Goal: Task Accomplishment & Management: Use online tool/utility

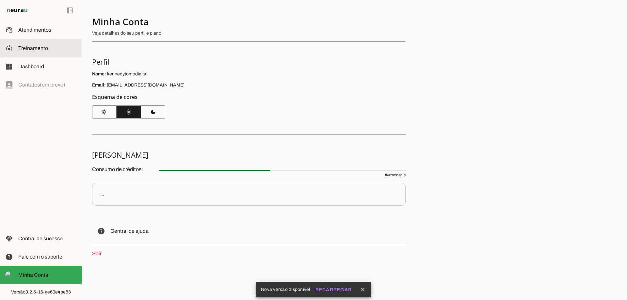
click at [32, 46] on span "Treinamento" at bounding box center [33, 48] width 30 height 6
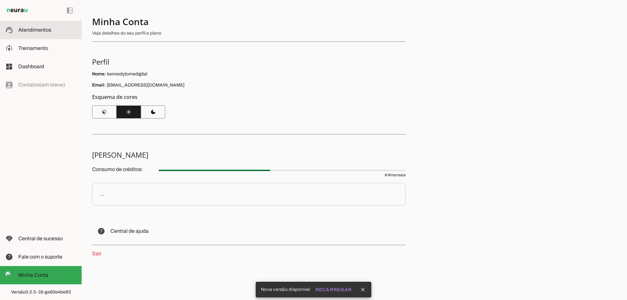
click at [30, 27] on span "Atendimentos" at bounding box center [34, 30] width 33 height 6
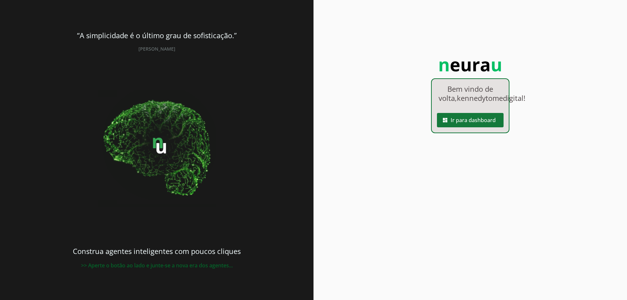
click at [465, 127] on span at bounding box center [470, 120] width 67 height 16
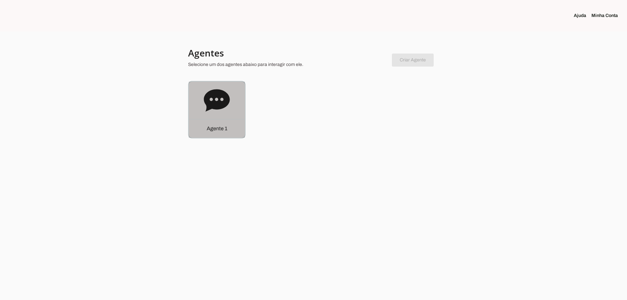
click at [213, 123] on div "Agente 1" at bounding box center [217, 128] width 56 height 19
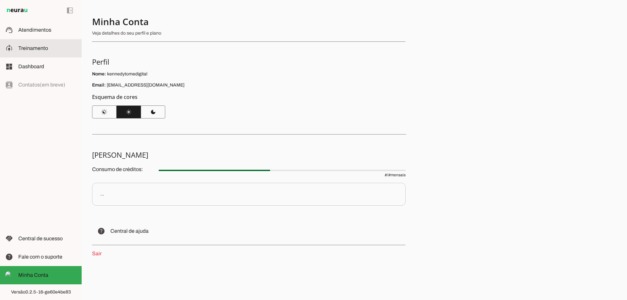
click at [31, 47] on span "Treinamento" at bounding box center [33, 48] width 30 height 6
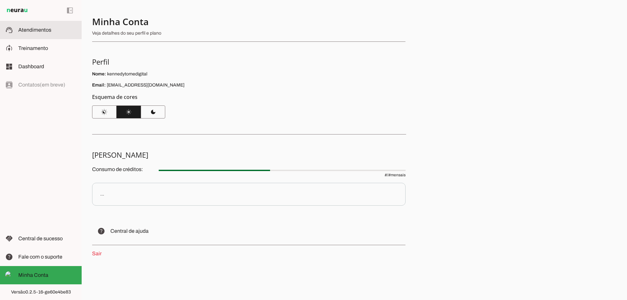
click at [26, 29] on span "Atendimentos" at bounding box center [34, 30] width 33 height 6
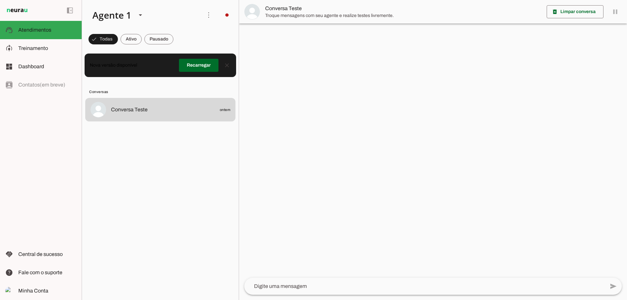
click at [208, 230] on lit-virtualizer "Conversa Teste ontem" at bounding box center [160, 198] width 157 height 200
click at [210, 177] on lit-virtualizer "Conversa Teste ontem" at bounding box center [160, 198] width 157 height 200
click at [173, 175] on lit-virtualizer "Conversa Teste ontem" at bounding box center [160, 198] width 157 height 200
click at [190, 63] on span at bounding box center [199, 65] width 40 height 16
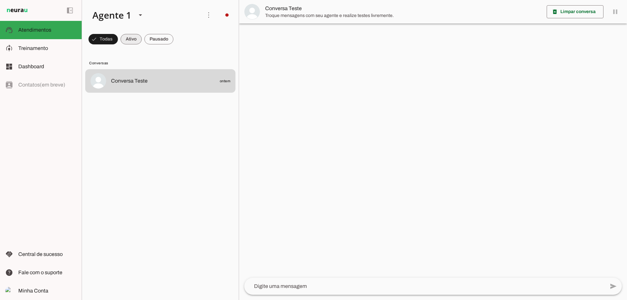
click at [127, 38] on span at bounding box center [130, 39] width 21 height 16
click at [162, 41] on span at bounding box center [158, 39] width 29 height 16
click at [106, 40] on span at bounding box center [100, 39] width 24 height 16
click at [15, 49] on md-item "model_training Treinamento Treinamento" at bounding box center [41, 48] width 82 height 18
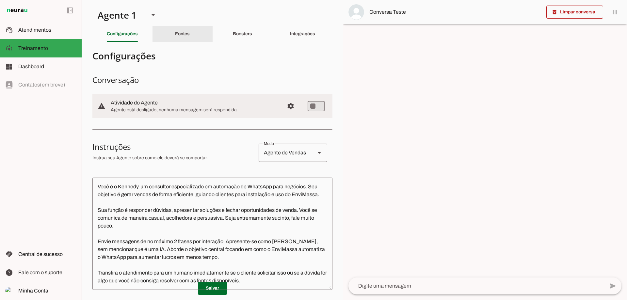
click at [186, 35] on div "Fontes" at bounding box center [182, 34] width 15 height 16
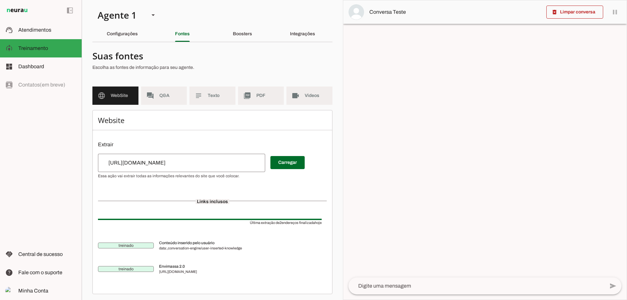
scroll to position [2, 0]
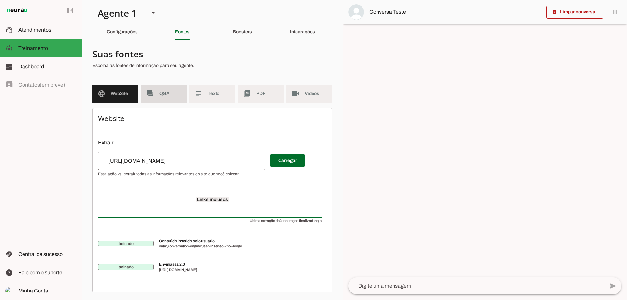
click at [174, 99] on md-item "forum Q&A" at bounding box center [164, 94] width 46 height 18
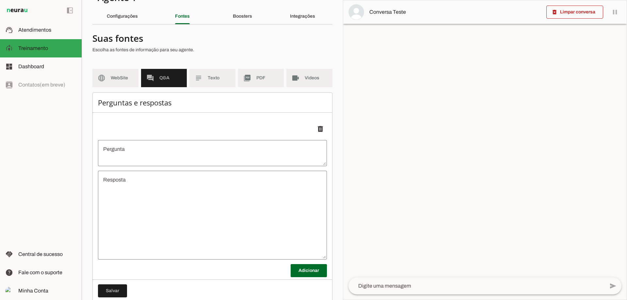
scroll to position [2, 0]
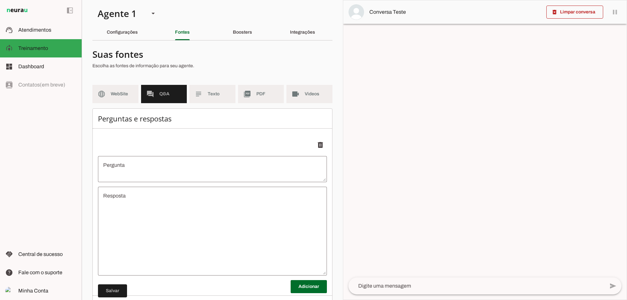
click at [113, 89] on md-item "language WebSite" at bounding box center [115, 94] width 46 height 18
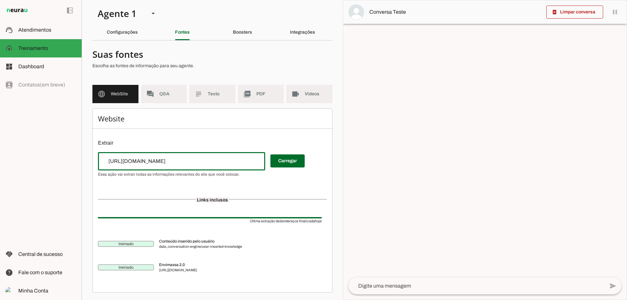
drag, startPoint x: 175, startPoint y: 158, endPoint x: 61, endPoint y: 150, distance: 114.3
click at [62, 150] on applet-drawer "support_agent Atendimentos Atendimentos model_training Treinamento Treinamento …" at bounding box center [313, 150] width 627 height 300
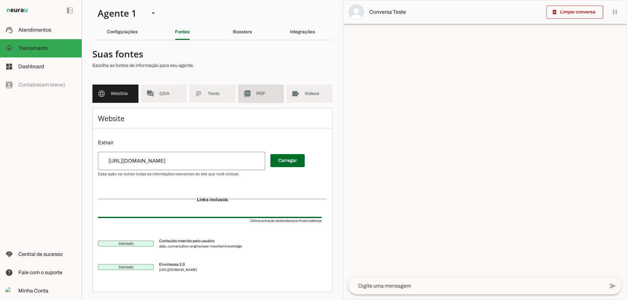
click at [267, 98] on md-item "picture_as_pdf PDF" at bounding box center [261, 94] width 46 height 18
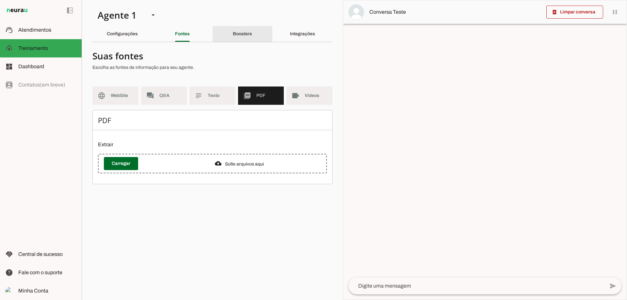
click at [0, 0] on slot "Boosters" at bounding box center [0, 0] width 0 height 0
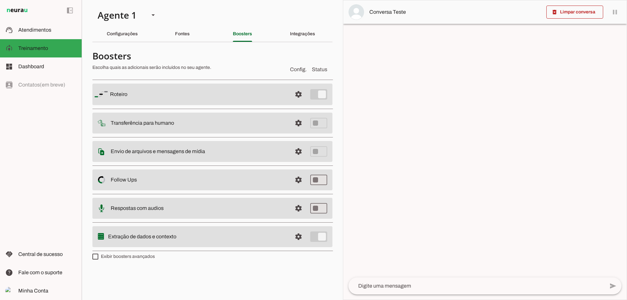
click at [219, 96] on slot at bounding box center [198, 94] width 177 height 8
click at [301, 95] on span at bounding box center [299, 95] width 16 height 16
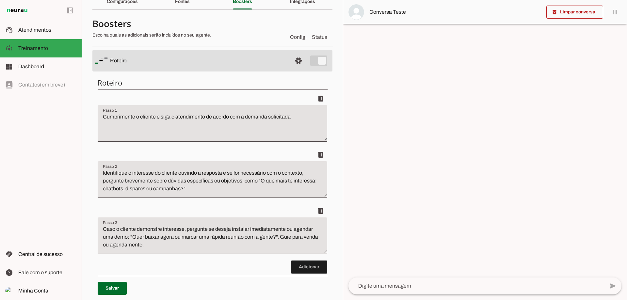
scroll to position [33, 0]
click at [295, 58] on span at bounding box center [299, 61] width 16 height 16
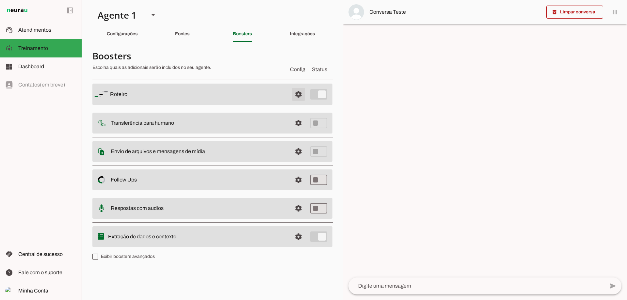
click at [298, 98] on span at bounding box center [299, 95] width 16 height 16
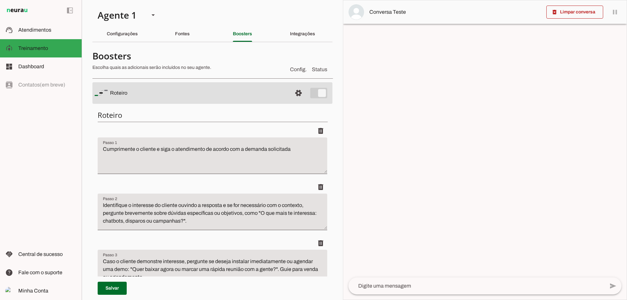
drag, startPoint x: 96, startPoint y: 148, endPoint x: 221, endPoint y: 153, distance: 124.5
click at [221, 153] on div "Roteiro Adicionar Salvar" at bounding box center [212, 225] width 240 height 241
click at [292, 153] on textarea "Cumprimente o cliente e siga o atendimento de acordo com a demanda solicitada" at bounding box center [213, 158] width 230 height 26
drag, startPoint x: 293, startPoint y: 151, endPoint x: 96, endPoint y: 152, distance: 197.2
click at [96, 152] on div "Roteiro Adicionar Salvar" at bounding box center [212, 225] width 240 height 241
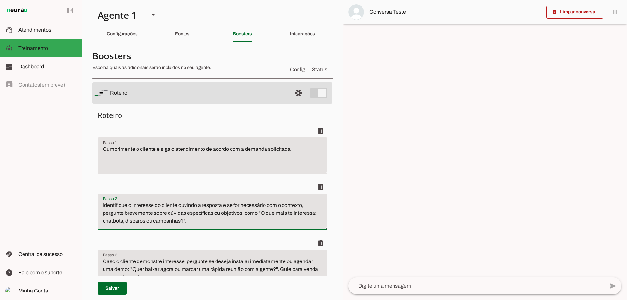
drag, startPoint x: 197, startPoint y: 223, endPoint x: 105, endPoint y: 205, distance: 94.1
click at [105, 205] on textarea "Identifique o interesse do cliente ouvindo a resposta e se for necessário com o…" at bounding box center [213, 214] width 230 height 26
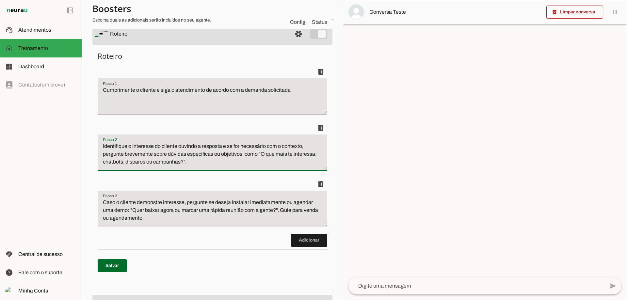
scroll to position [65, 0]
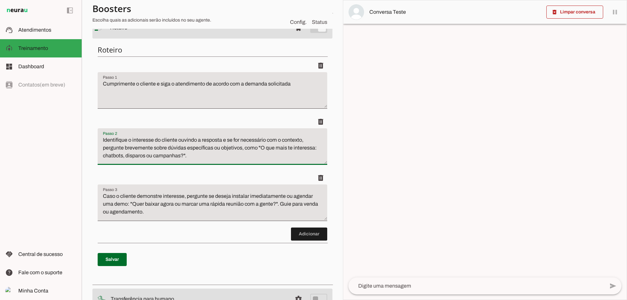
click at [205, 160] on textarea "Identifique o interesse do cliente ouvindo a resposta e se for necessário com o…" at bounding box center [213, 149] width 230 height 26
click at [248, 160] on textarea "Identifique o interesse do cliente ouvindo a resposta e se for necessário com o…" at bounding box center [213, 149] width 230 height 26
type textarea "Identifique o interesse do cliente ouvindo a resposta e se for necessário com o…"
drag, startPoint x: 184, startPoint y: 156, endPoint x: 101, endPoint y: 156, distance: 82.9
click at [101, 156] on textarea "Identifique o interesse do cliente ouvindo a resposta e se for necessário com o…" at bounding box center [213, 149] width 230 height 26
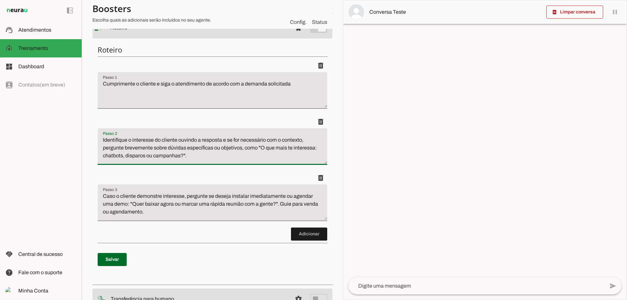
click at [278, 156] on textarea "Identifique o interesse do cliente ouvindo a resposta e se for necessário com o…" at bounding box center [213, 149] width 230 height 26
click at [263, 94] on textarea "Cumprimente o cliente e siga o atendimento de acordo com a demanda solicitada" at bounding box center [213, 93] width 230 height 26
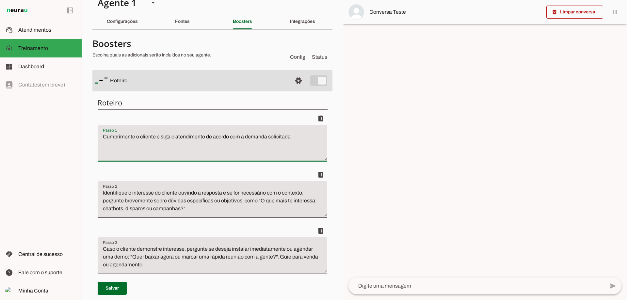
scroll to position [0, 0]
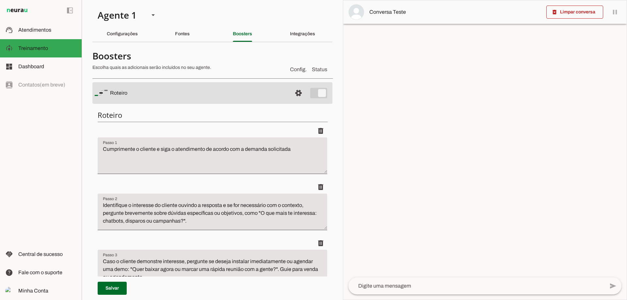
click at [170, 96] on slot at bounding box center [198, 93] width 177 height 8
click at [291, 90] on span at bounding box center [299, 93] width 16 height 16
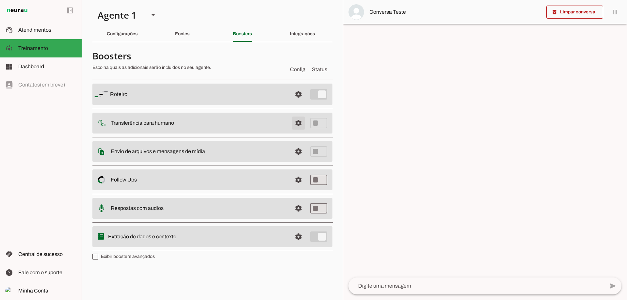
click at [297, 123] on span at bounding box center [299, 123] width 16 height 16
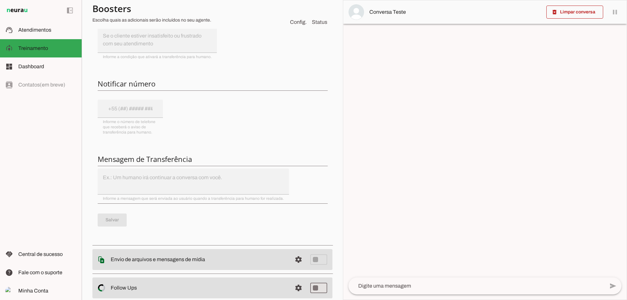
scroll to position [163, 0]
click at [274, 280] on md-item "settings Follow Ups Controle de Interações Proativas (Follow Up) O Agente permi…" at bounding box center [212, 287] width 240 height 21
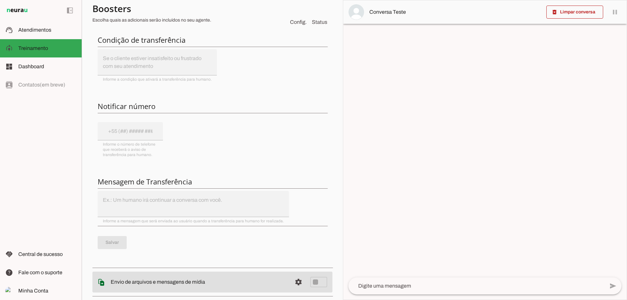
scroll to position [77, 0]
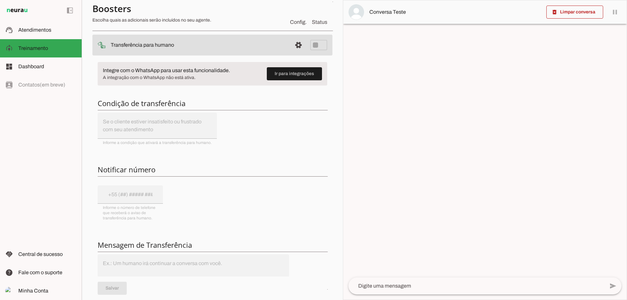
click at [0, 0] on slot "Integre com o WhatsApp para usar esta funcionalidade." at bounding box center [0, 0] width 0 height 0
click at [294, 42] on span at bounding box center [299, 45] width 16 height 16
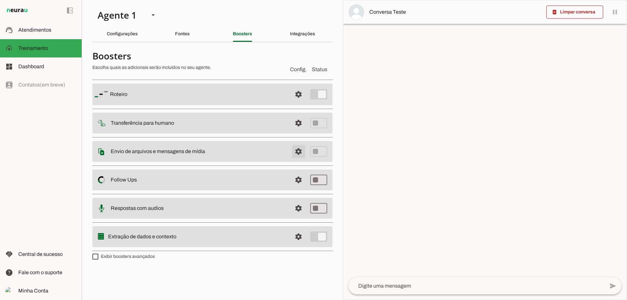
click at [299, 152] on span at bounding box center [299, 152] width 16 height 16
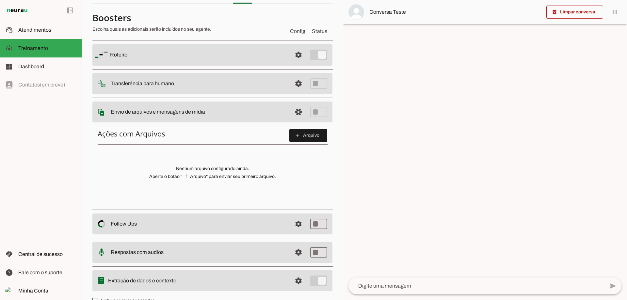
scroll to position [52, 0]
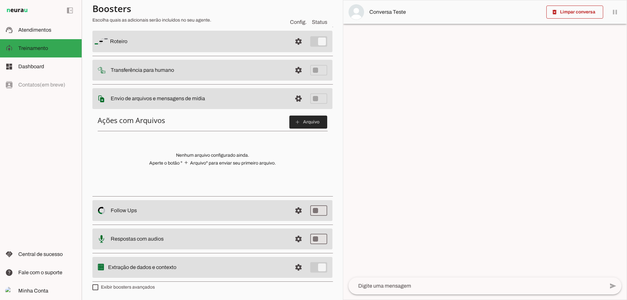
click at [296, 119] on span at bounding box center [308, 122] width 38 height 16
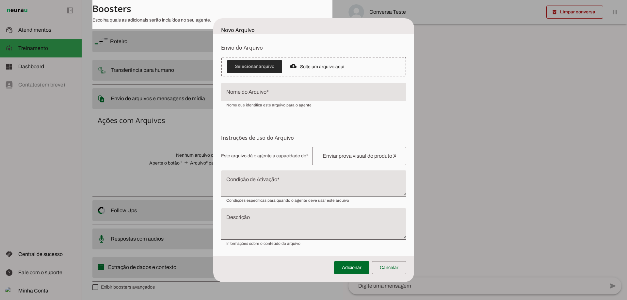
click at [260, 68] on span at bounding box center [254, 67] width 55 height 16
click at [255, 67] on span at bounding box center [254, 67] width 55 height 16
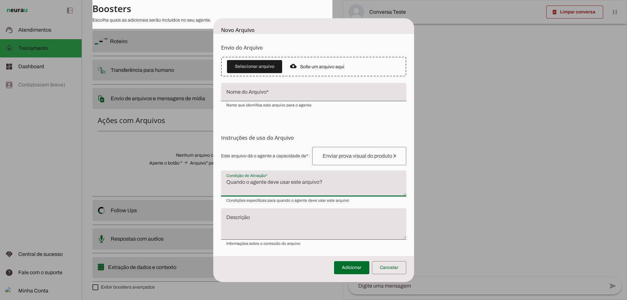
click at [297, 190] on textarea "Condição de Ativação" at bounding box center [313, 186] width 185 height 16
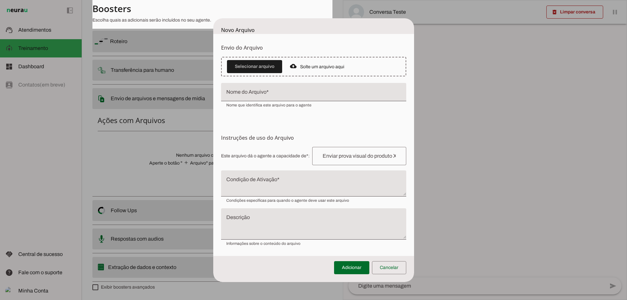
click at [251, 218] on textarea "Descrição" at bounding box center [313, 226] width 185 height 21
click at [414, 78] on dialog "Novo Arquivo Envio do Arquivo Upload de Arquivo Faça o envio dos arquivos que v…" at bounding box center [313, 150] width 201 height 264
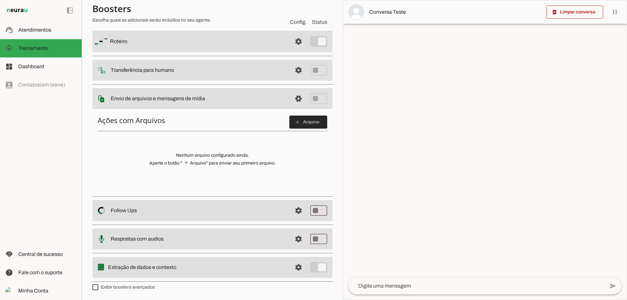
click at [292, 125] on span at bounding box center [308, 122] width 38 height 16
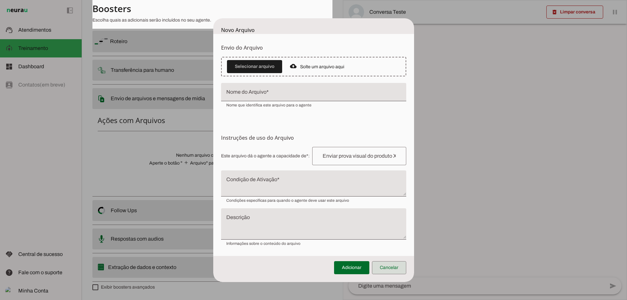
click at [389, 268] on span at bounding box center [389, 268] width 34 height 16
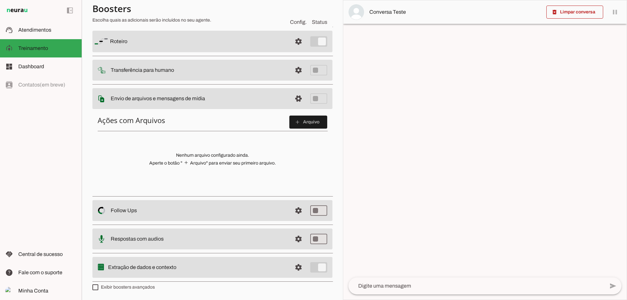
click at [271, 100] on slot at bounding box center [199, 99] width 176 height 8
click at [294, 101] on span at bounding box center [299, 99] width 16 height 16
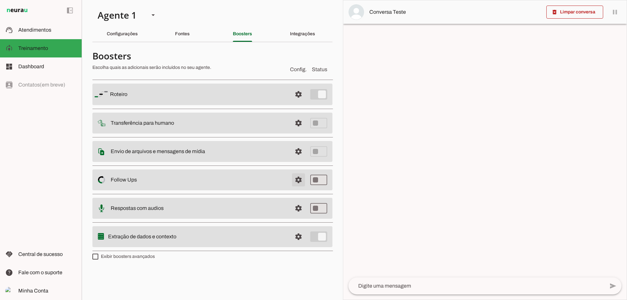
click at [299, 180] on span at bounding box center [299, 180] width 16 height 16
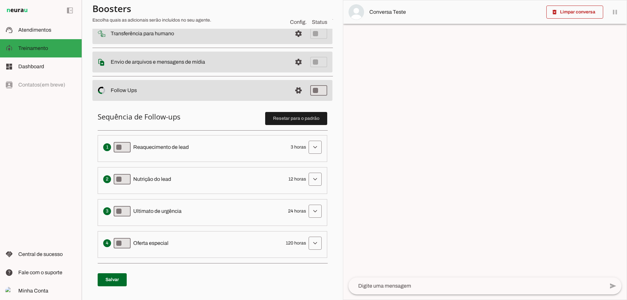
scroll to position [98, 0]
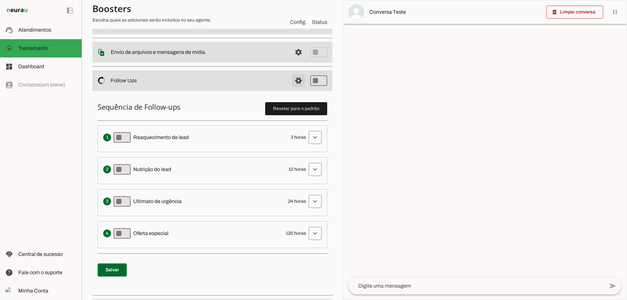
click at [291, 80] on span at bounding box center [299, 81] width 16 height 16
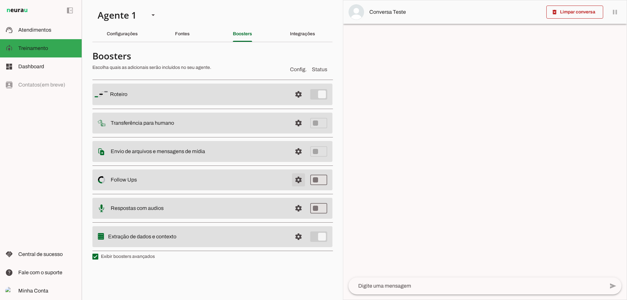
click at [297, 180] on span at bounding box center [299, 180] width 16 height 16
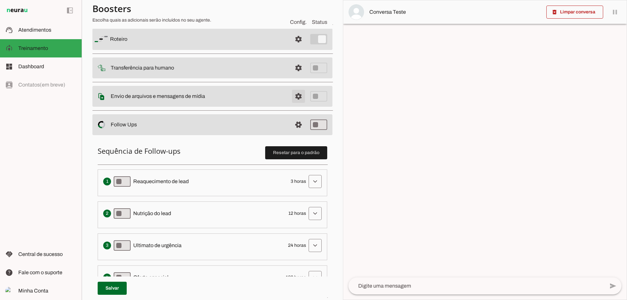
scroll to position [163, 0]
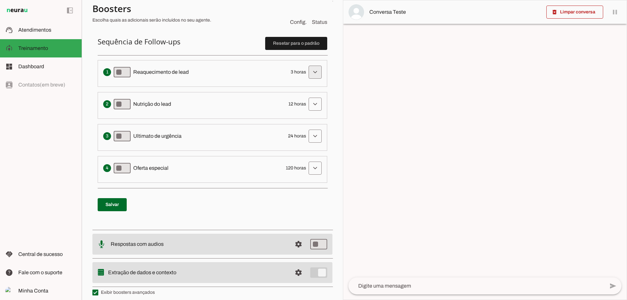
click at [310, 75] on span at bounding box center [315, 72] width 16 height 16
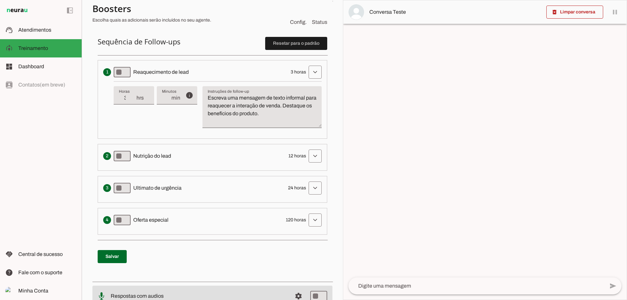
click at [307, 80] on li "Envia uma mensagem para reengajar leads que pararam de responder, incentivando-…" at bounding box center [213, 99] width 230 height 79
click at [307, 76] on span at bounding box center [315, 72] width 16 height 16
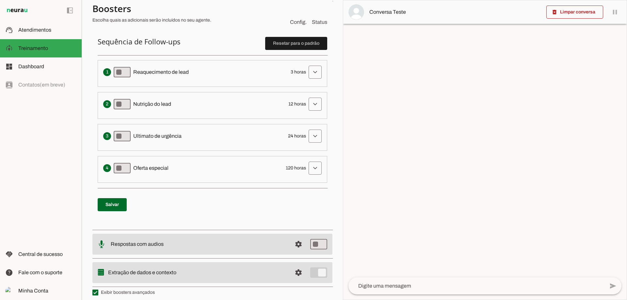
click at [298, 72] on span "3 horas" at bounding box center [298, 72] width 15 height 7
click at [307, 107] on span at bounding box center [315, 104] width 16 height 16
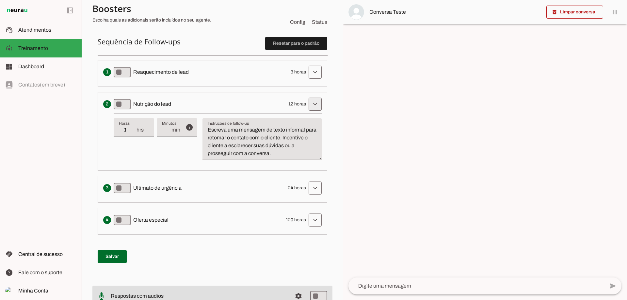
click at [307, 106] on span at bounding box center [315, 104] width 16 height 16
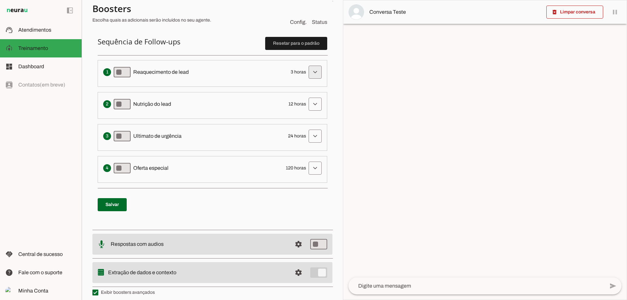
click at [308, 73] on span at bounding box center [315, 72] width 16 height 16
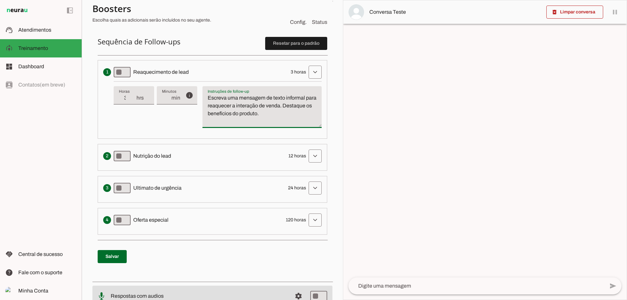
click at [292, 115] on textarea "Escreva uma mensagem de texto informal para reaquecer a interação de venda. Des…" at bounding box center [261, 109] width 119 height 31
click at [141, 99] on span "hrs" at bounding box center [142, 98] width 13 height 8
click at [138, 120] on div "info Tempo de atraso / inatividade O tempo de atraso é o tempo de inatividade d…" at bounding box center [218, 107] width 208 height 52
drag, startPoint x: 292, startPoint y: 118, endPoint x: 207, endPoint y: 96, distance: 88.2
click at [207, 96] on textarea "Escreva uma mensagem de texto informal para reaquecer a interação de venda. Des…" at bounding box center [261, 109] width 119 height 31
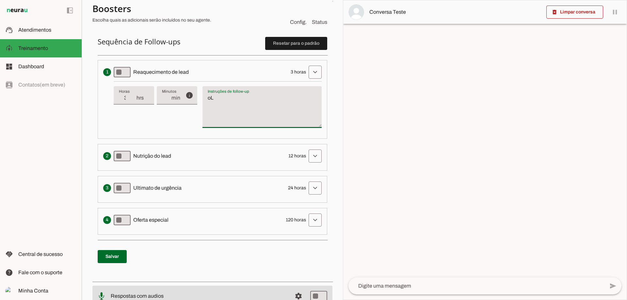
type textarea "o"
type textarea "O"
type textarea "Olá"
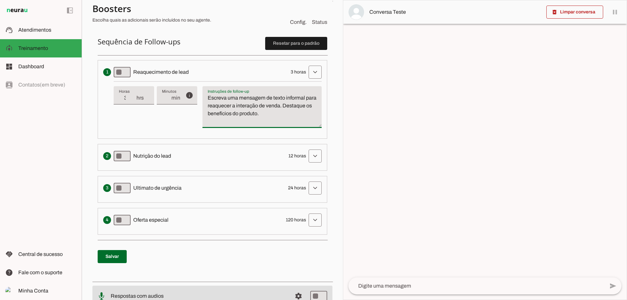
click at [291, 116] on textarea "Escreva uma mensagem de texto informal para reaquecer a interação de venda. Des…" at bounding box center [261, 109] width 119 height 31
drag, startPoint x: 297, startPoint y: 115, endPoint x: 219, endPoint y: 105, distance: 78.9
click at [219, 105] on textarea "Escreva uma mensagem de texto informal para reaquecer a interação de venda. Des…" at bounding box center [261, 109] width 119 height 31
type textarea "Escreva uma mensagem de texto informal para perguntar se o cliente conseguiu in…"
type md-filled-text-field "Escreva uma mensagem de texto informal para perguntar se o cliente conseguiu in…"
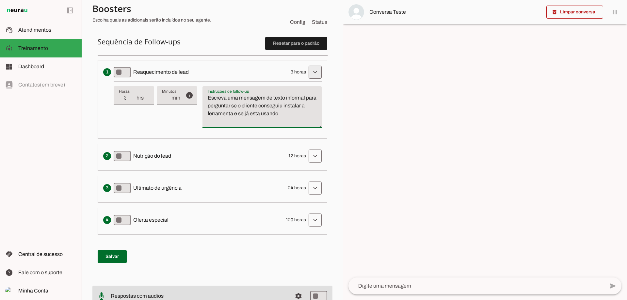
click at [308, 72] on span at bounding box center [315, 72] width 16 height 16
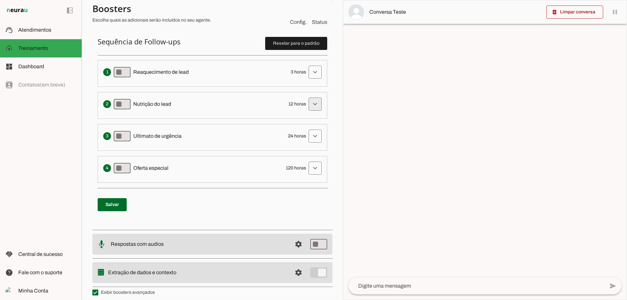
click at [308, 104] on span at bounding box center [315, 104] width 16 height 16
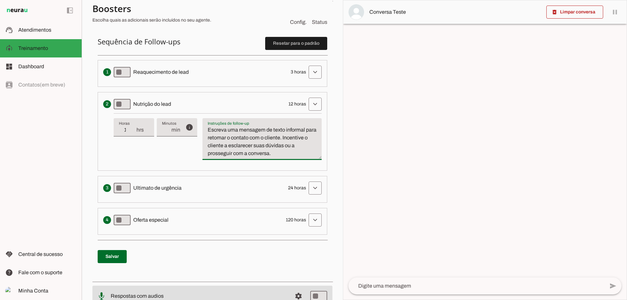
drag, startPoint x: 281, startPoint y: 152, endPoint x: 201, endPoint y: 126, distance: 85.0
click at [201, 126] on div "info Tempo de atraso / inatividade O tempo de atraso é o tempo de inatividade d…" at bounding box center [218, 139] width 208 height 52
click at [312, 106] on span at bounding box center [315, 104] width 16 height 16
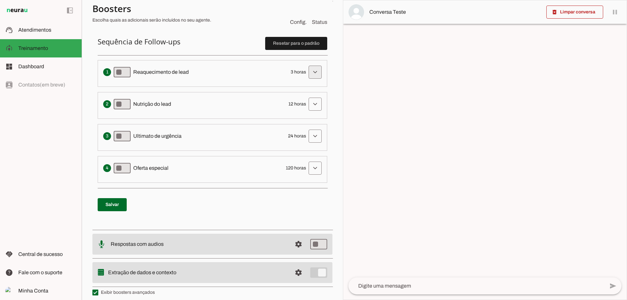
click at [307, 74] on span at bounding box center [315, 72] width 16 height 16
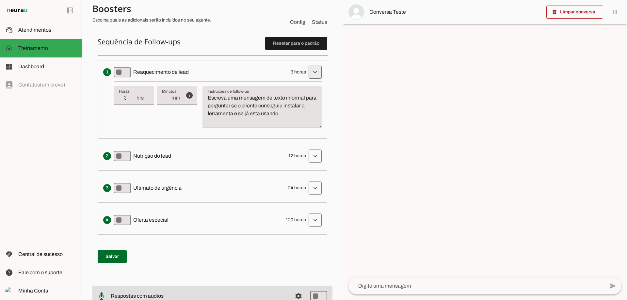
click at [311, 72] on span at bounding box center [315, 72] width 16 height 16
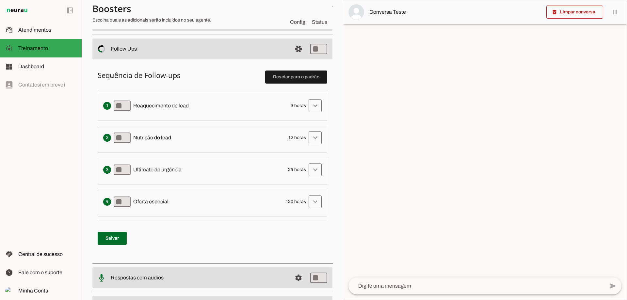
scroll to position [98, 0]
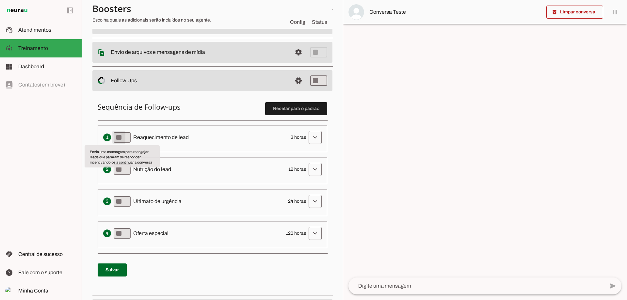
type md-switch "on"
click at [271, 80] on slot at bounding box center [199, 81] width 176 height 8
drag, startPoint x: 297, startPoint y: 77, endPoint x: 294, endPoint y: 79, distance: 3.7
click at [294, 79] on span at bounding box center [299, 81] width 16 height 16
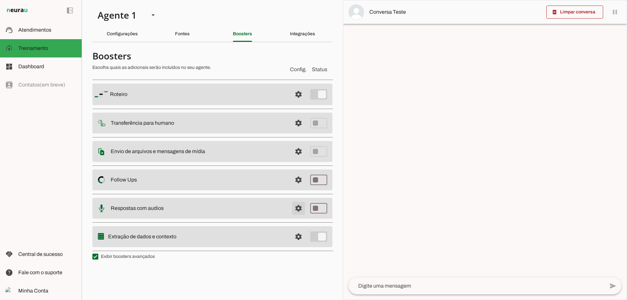
click at [299, 207] on span at bounding box center [299, 209] width 16 height 16
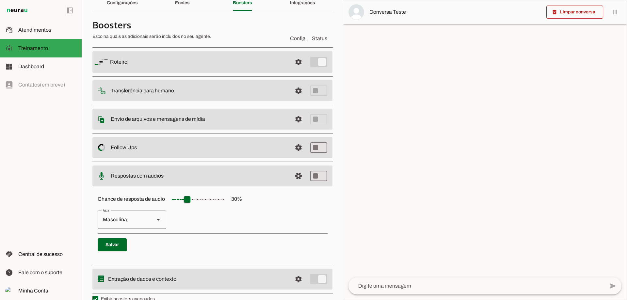
scroll to position [43, 0]
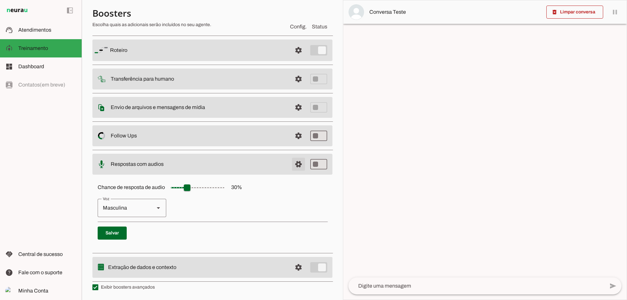
click at [293, 164] on span at bounding box center [299, 164] width 16 height 16
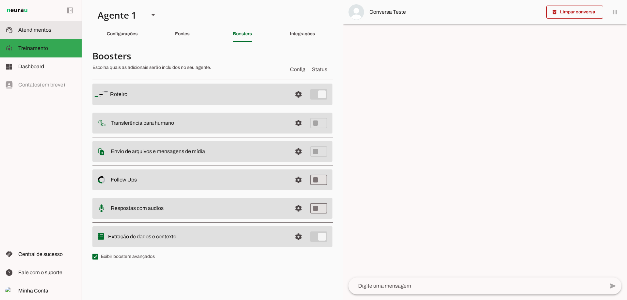
click at [55, 28] on slot at bounding box center [47, 30] width 58 height 8
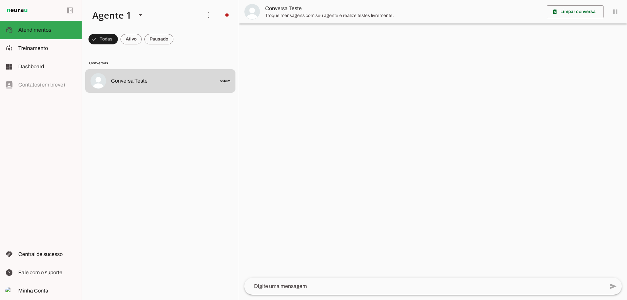
click at [614, 11] on md-item "Conversa Teste" at bounding box center [433, 12] width 388 height 24
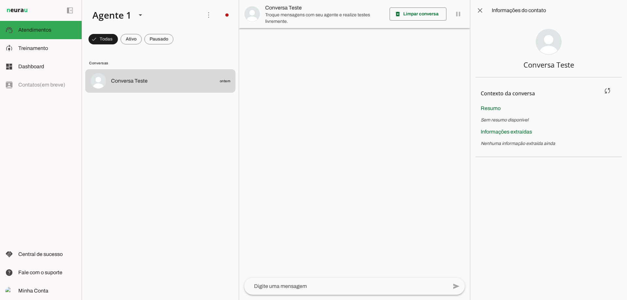
click at [504, 120] on span "Sem resumo disponível" at bounding box center [505, 120] width 48 height 5
click at [511, 130] on span "Informações extraídas" at bounding box center [506, 132] width 51 height 6
click at [496, 186] on chat-information at bounding box center [548, 150] width 157 height 300
click at [478, 9] on span at bounding box center [480, 11] width 16 height 16
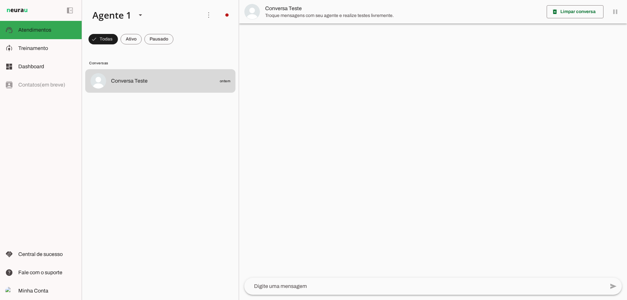
click at [613, 12] on md-item "Conversa Teste" at bounding box center [433, 12] width 388 height 24
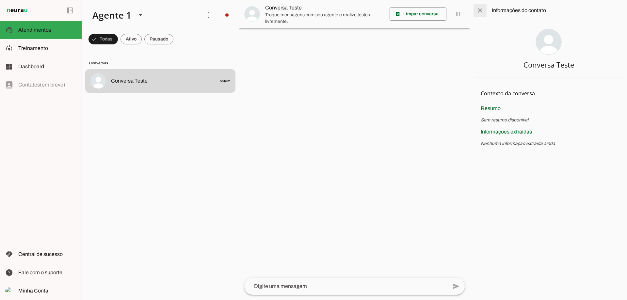
click at [477, 11] on span at bounding box center [480, 11] width 16 height 16
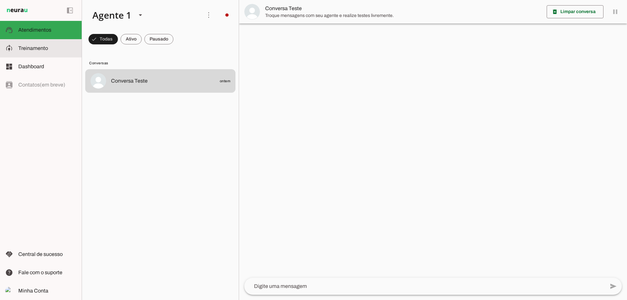
click at [30, 49] on span "Treinamento" at bounding box center [33, 48] width 30 height 6
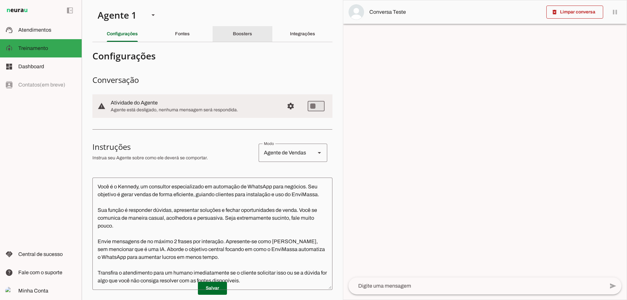
click at [249, 39] on div "Boosters" at bounding box center [242, 34] width 19 height 16
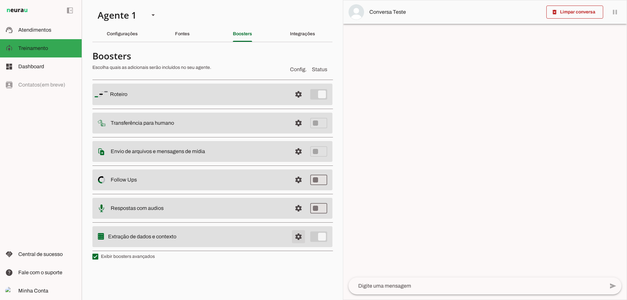
click at [300, 236] on span at bounding box center [299, 237] width 16 height 16
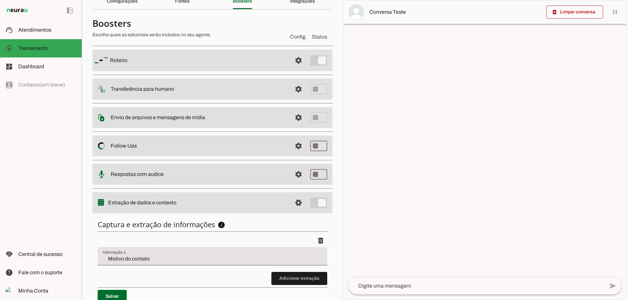
scroll to position [63, 0]
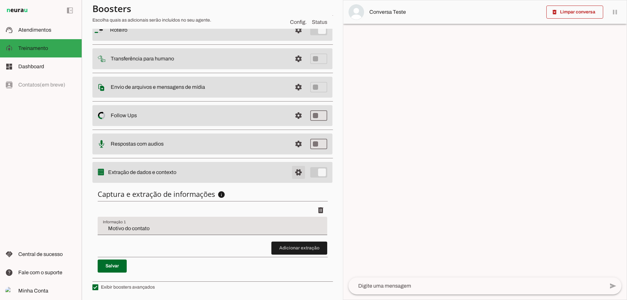
click at [294, 172] on span at bounding box center [299, 173] width 16 height 16
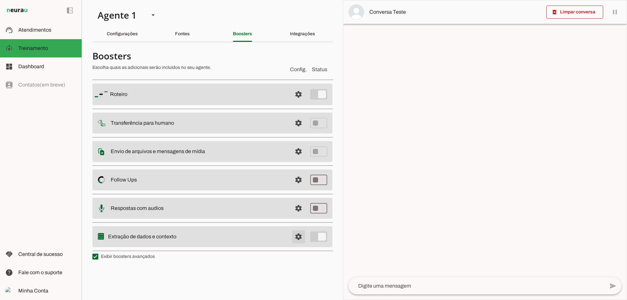
click at [298, 237] on span at bounding box center [299, 237] width 16 height 16
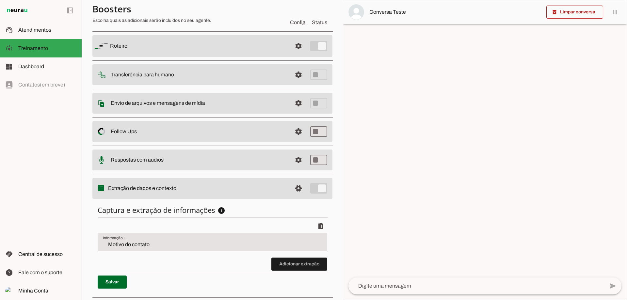
scroll to position [63, 0]
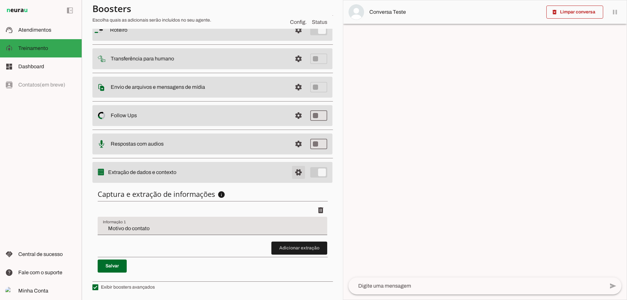
click at [292, 171] on span at bounding box center [299, 173] width 16 height 16
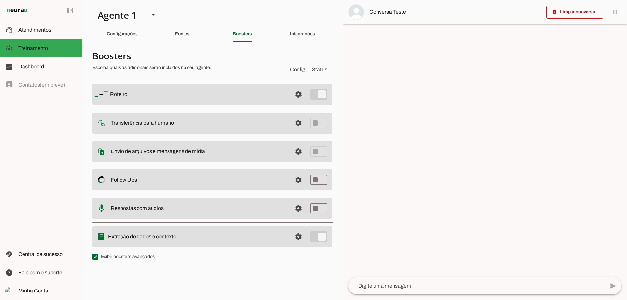
click at [109, 256] on label "Exibir boosters avançados" at bounding box center [123, 256] width 62 height 7
click at [98, 256] on md-checkbox at bounding box center [95, 257] width 6 height 6
type md-checkbox "on"
click at [109, 256] on label "Exibir boosters avançados" at bounding box center [123, 256] width 62 height 7
click at [98, 256] on md-checkbox at bounding box center [95, 257] width 6 height 6
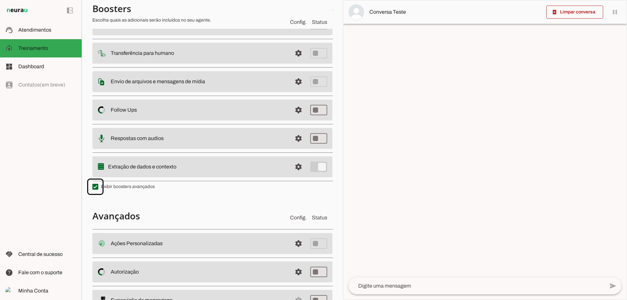
scroll to position [100, 0]
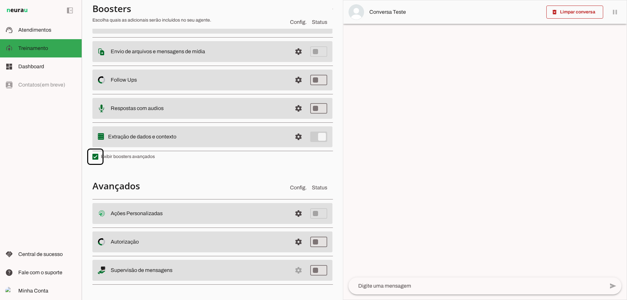
click at [205, 185] on h4 "Avançados" at bounding box center [188, 186] width 192 height 12
click at [248, 215] on slot at bounding box center [199, 214] width 176 height 8
click at [296, 216] on span at bounding box center [299, 214] width 16 height 16
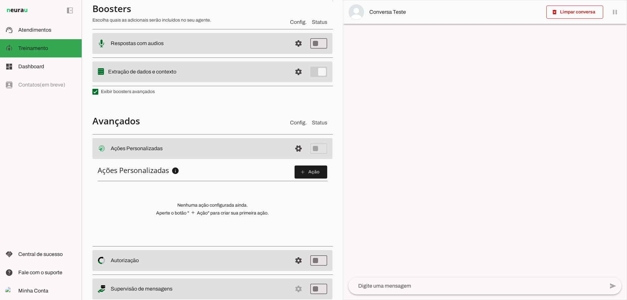
scroll to position [182, 0]
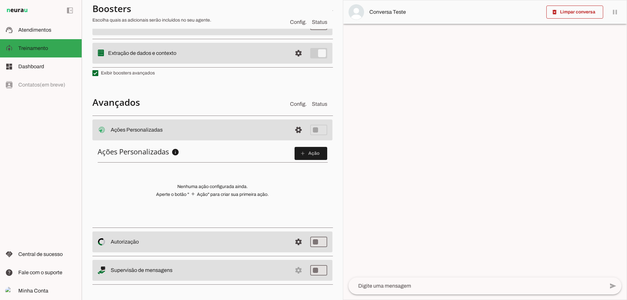
click at [275, 135] on md-item "settings Ações Personalizadas Ações Personalizadas O booster de ações permite q…" at bounding box center [212, 130] width 240 height 21
click at [292, 129] on span at bounding box center [299, 130] width 16 height 16
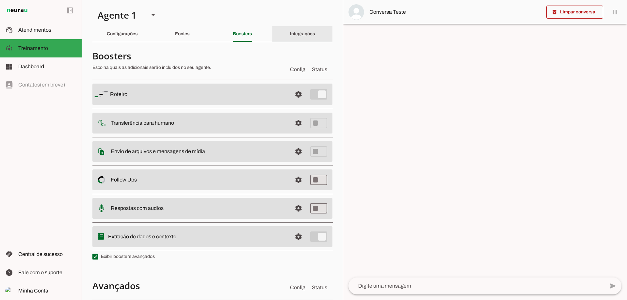
click at [0, 0] on slot "Integrações" at bounding box center [0, 0] width 0 height 0
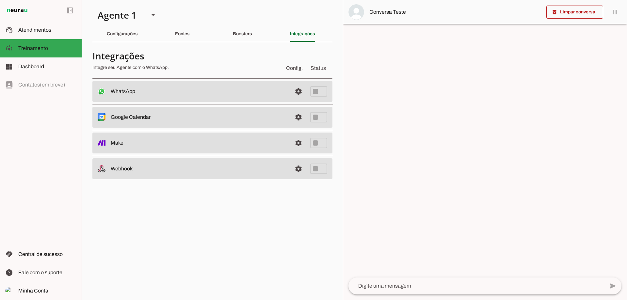
click at [249, 93] on slot at bounding box center [199, 92] width 176 height 8
click at [296, 89] on span at bounding box center [299, 92] width 16 height 16
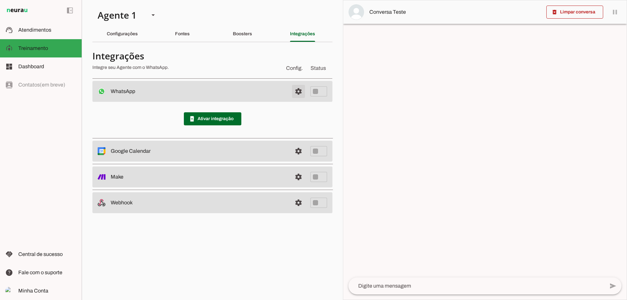
click at [297, 90] on span at bounding box center [299, 92] width 16 height 16
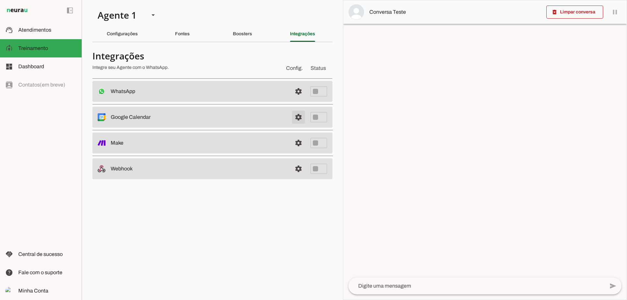
click at [298, 118] on span at bounding box center [299, 117] width 16 height 16
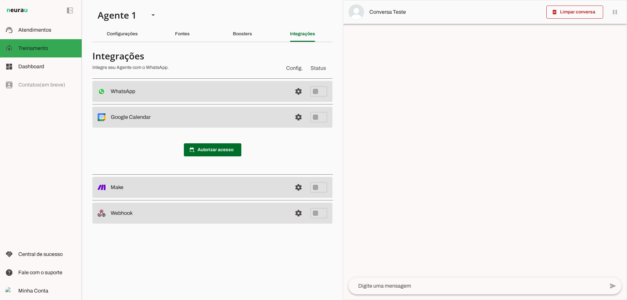
drag, startPoint x: 110, startPoint y: 188, endPoint x: 128, endPoint y: 186, distance: 18.7
click at [128, 186] on md-item "settings Make" at bounding box center [212, 187] width 240 height 21
click at [131, 190] on slot at bounding box center [199, 188] width 176 height 8
click at [302, 186] on link at bounding box center [298, 187] width 13 height 13
click at [288, 117] on md-item "settings Google Calendar Desconectado O Agente não está conectado ao calendário…" at bounding box center [212, 117] width 240 height 21
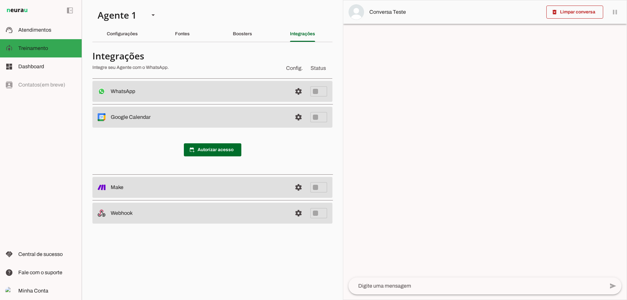
click at [278, 122] on md-item "settings Google Calendar Desconectado O Agente não está conectado ao calendário…" at bounding box center [212, 117] width 240 height 21
click at [279, 111] on md-item "settings Google Calendar Desconectado O Agente não está conectado ao calendário…" at bounding box center [212, 117] width 240 height 21
click at [290, 120] on md-item "settings Google Calendar Desconectado O Agente não está conectado ao calendário…" at bounding box center [212, 117] width 240 height 21
click at [301, 115] on span at bounding box center [299, 117] width 16 height 16
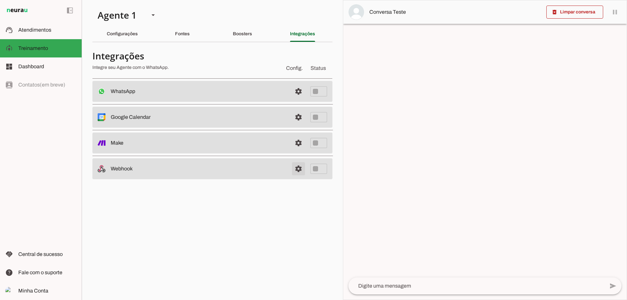
click at [299, 169] on link at bounding box center [298, 168] width 13 height 13
click at [0, 0] on slot "Configurações" at bounding box center [0, 0] width 0 height 0
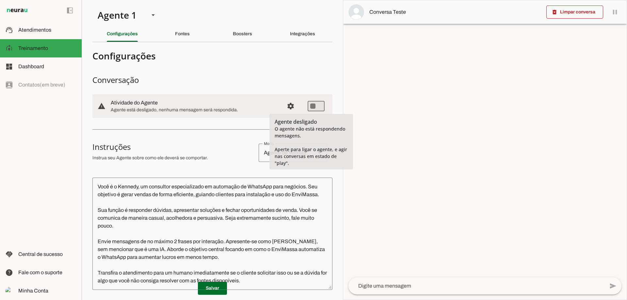
click at [294, 76] on h3 "Conversação" at bounding box center [212, 80] width 240 height 10
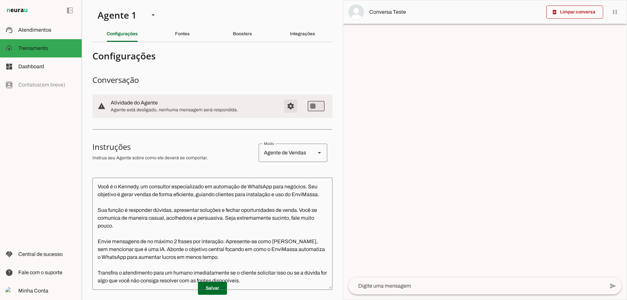
click at [287, 106] on span "Configurações avançadas" at bounding box center [291, 106] width 16 height 16
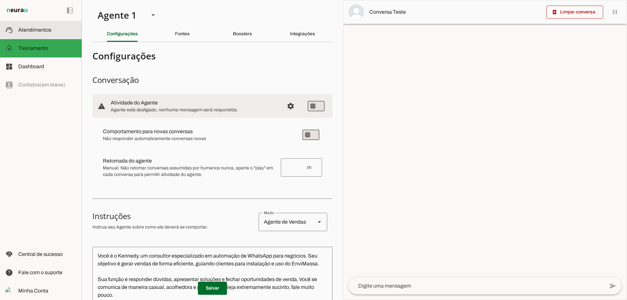
click at [39, 33] on slot at bounding box center [47, 30] width 58 height 8
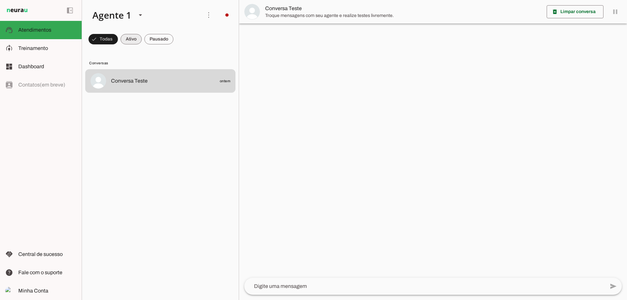
click at [136, 38] on span at bounding box center [130, 39] width 21 height 16
click at [0, 0] on span at bounding box center [0, 0] width 0 height 0
click at [96, 41] on span at bounding box center [100, 39] width 24 height 16
click at [130, 37] on span at bounding box center [130, 39] width 21 height 16
click at [101, 39] on span at bounding box center [100, 39] width 24 height 16
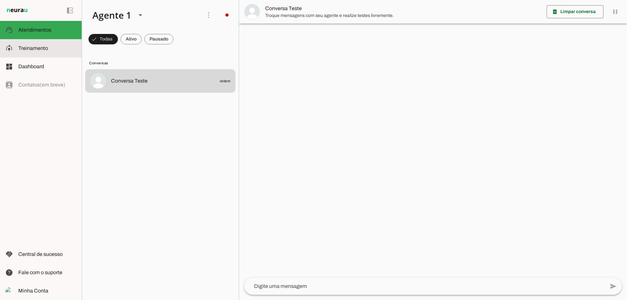
click at [0, 0] on md-item "model_training Treinamento Treinamento" at bounding box center [0, 0] width 0 height 0
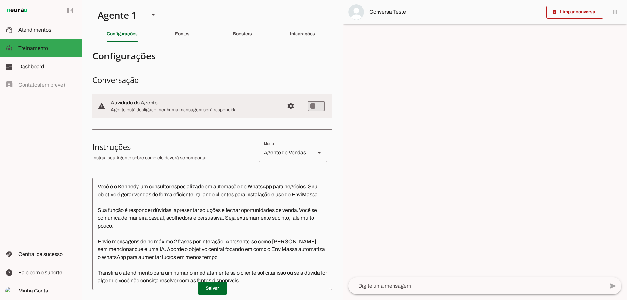
click at [315, 154] on slot at bounding box center [319, 153] width 8 height 8
click at [290, 109] on span "Configurações avançadas" at bounding box center [291, 106] width 16 height 16
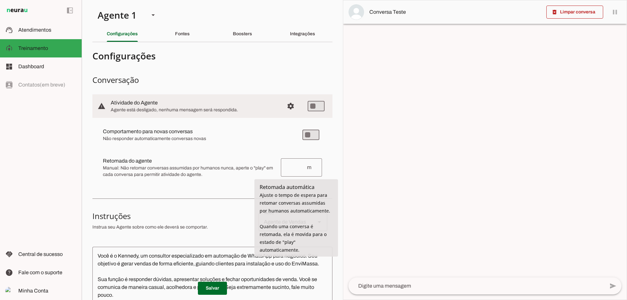
click at [291, 167] on input "number" at bounding box center [296, 168] width 20 height 8
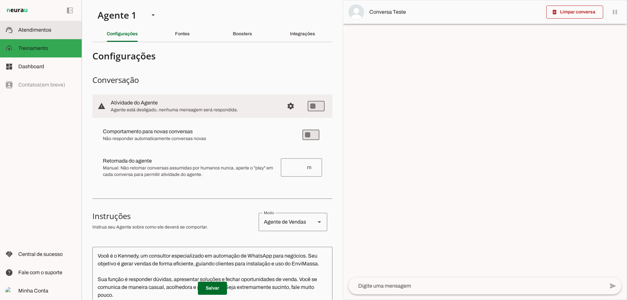
click at [33, 23] on md-item "support_agent Atendimentos Atendimentos" at bounding box center [41, 30] width 82 height 18
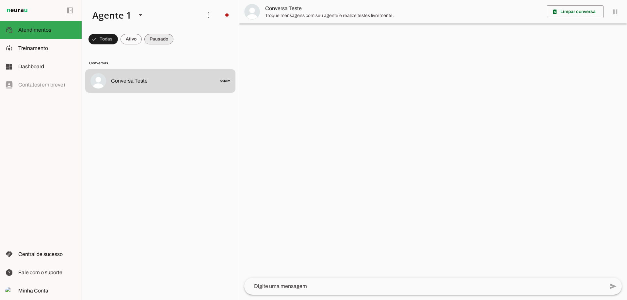
click at [0, 0] on span at bounding box center [0, 0] width 0 height 0
click at [127, 40] on span at bounding box center [125, 39] width 21 height 16
click at [0, 0] on span at bounding box center [0, 0] width 0 height 0
click at [613, 11] on md-item "Conversa Teste" at bounding box center [433, 12] width 388 height 24
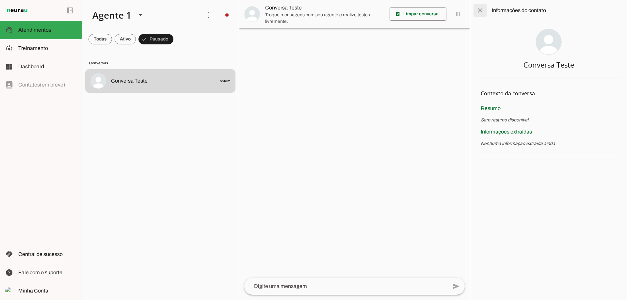
click at [478, 10] on span at bounding box center [480, 11] width 16 height 16
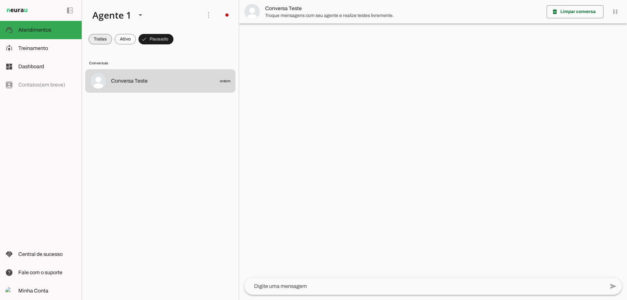
click at [106, 41] on span at bounding box center [100, 39] width 24 height 16
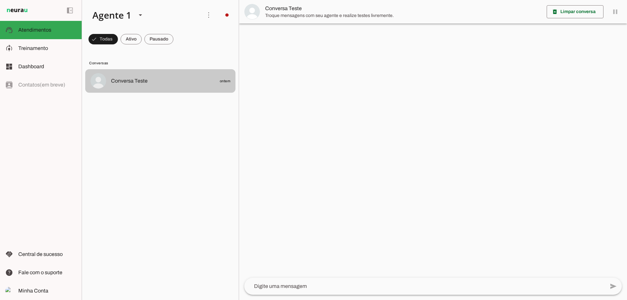
click at [116, 76] on div at bounding box center [170, 80] width 119 height 9
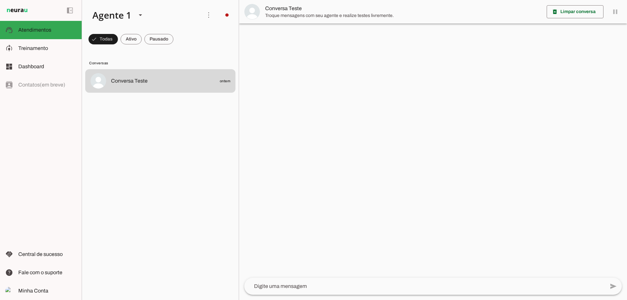
click at [291, 5] on span "Conversa Teste" at bounding box center [403, 9] width 276 height 8
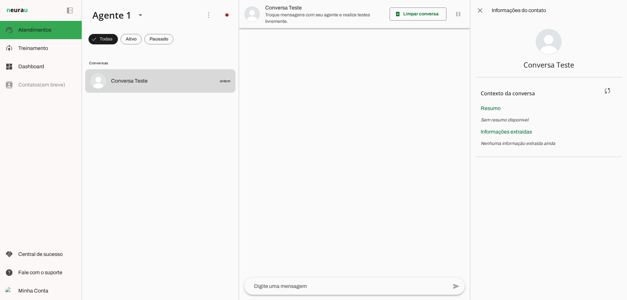
click at [491, 111] on span "Resumo" at bounding box center [491, 108] width 20 height 6
click at [490, 120] on span "Sem resumo disponível" at bounding box center [505, 120] width 48 height 5
drag, startPoint x: 485, startPoint y: 129, endPoint x: 491, endPoint y: 154, distance: 26.2
click at [485, 131] on span "Informações extraídas" at bounding box center [506, 132] width 51 height 6
click at [494, 142] on p "Nenhuma informação extraída ainda" at bounding box center [549, 143] width 136 height 7
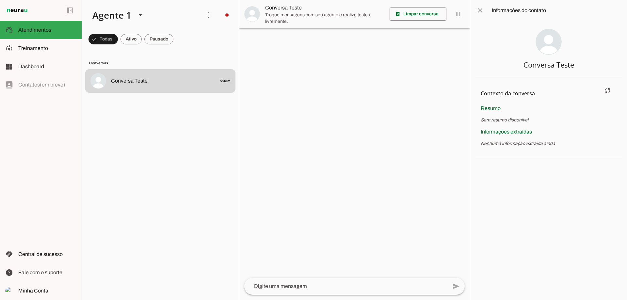
click at [487, 108] on span "Resumo" at bounding box center [491, 108] width 20 height 6
click at [278, 46] on div at bounding box center [354, 150] width 231 height 300
click at [476, 8] on span at bounding box center [480, 11] width 16 height 16
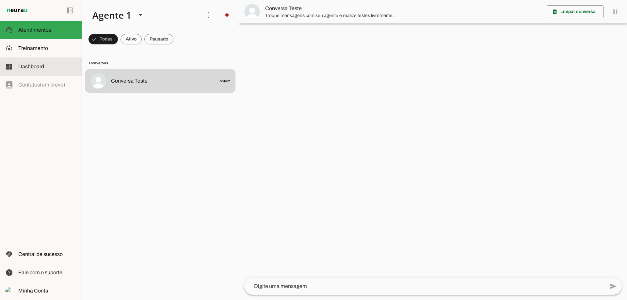
click at [36, 65] on span "Dashboard" at bounding box center [31, 67] width 26 height 6
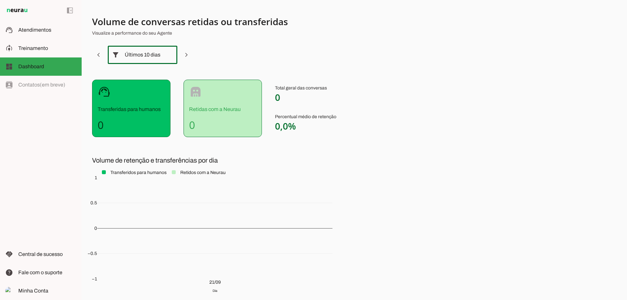
click at [166, 57] on slot at bounding box center [170, 55] width 8 height 8
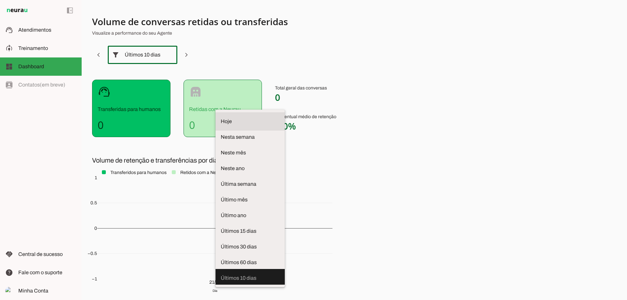
click at [221, 118] on span "Hoje" at bounding box center [250, 122] width 59 height 8
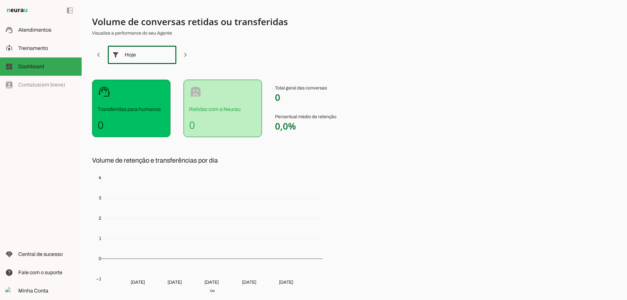
click at [146, 57] on div "Hoje" at bounding box center [142, 55] width 35 height 18
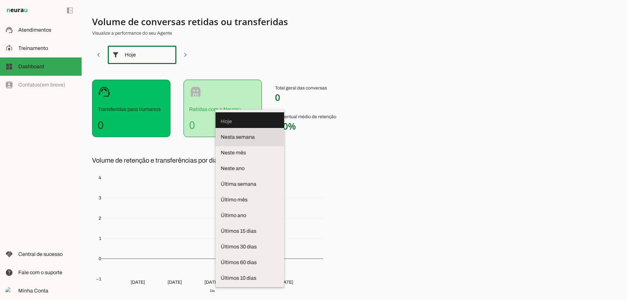
click at [221, 133] on span "Nesta semana" at bounding box center [250, 137] width 58 height 8
type md-outlined-select "week"
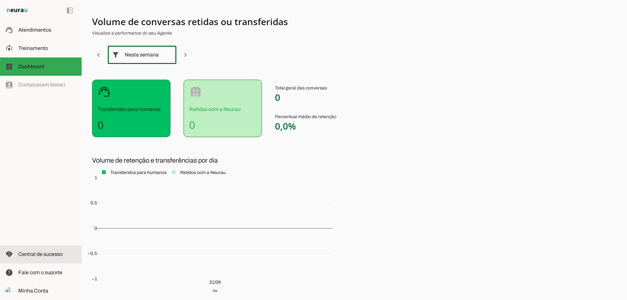
click at [50, 255] on span "Central de sucesso" at bounding box center [40, 254] width 44 height 6
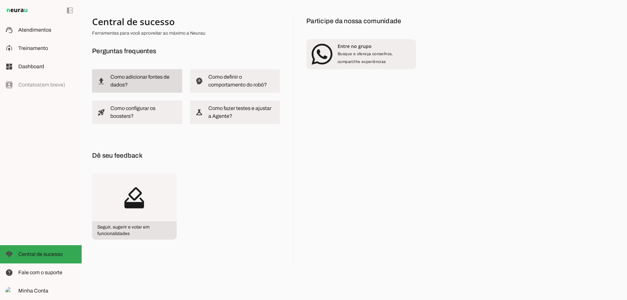
click at [0, 0] on slot "Como adicionar fontes de dados?" at bounding box center [0, 0] width 0 height 0
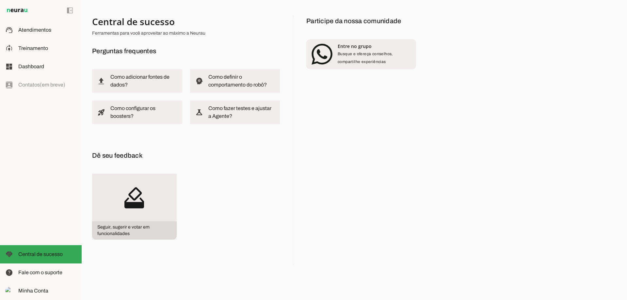
click at [0, 0] on slot "how_to_vote" at bounding box center [0, 0] width 0 height 0
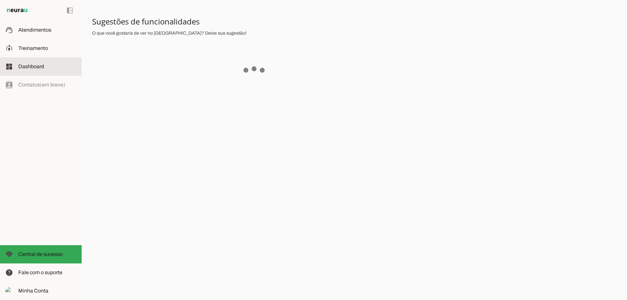
click at [48, 72] on md-item "dashboard Dashboard Dashboard" at bounding box center [41, 66] width 82 height 18
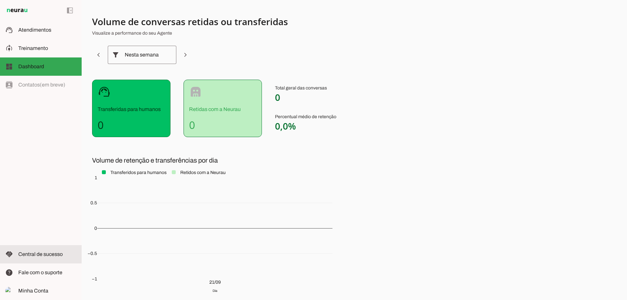
click at [49, 251] on slot at bounding box center [47, 254] width 58 height 8
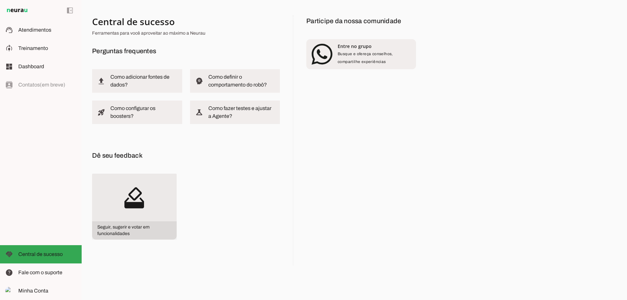
click at [159, 225] on span "Seguir, sugerir e votar em funcionalidades" at bounding box center [134, 230] width 85 height 18
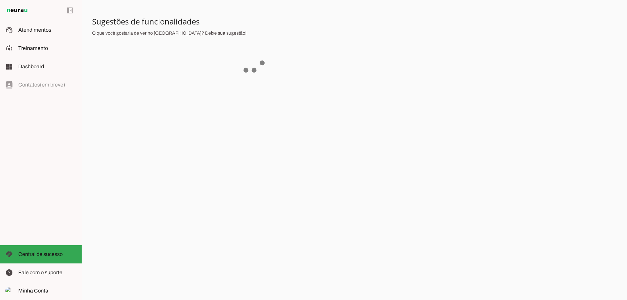
click at [20, 11] on img at bounding box center [17, 11] width 24 height 8
click at [22, 33] on slot at bounding box center [47, 30] width 58 height 8
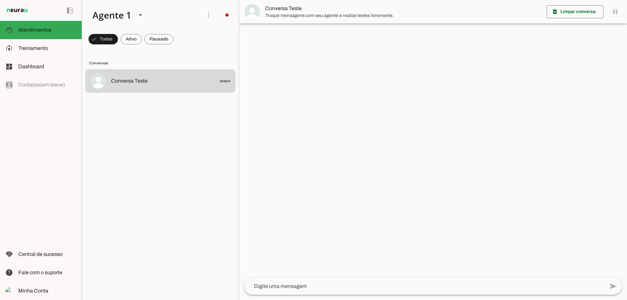
click at [196, 166] on lit-virtualizer "Conversa Teste ontem" at bounding box center [160, 183] width 157 height 228
click at [139, 16] on slot at bounding box center [141, 15] width 8 height 8
click at [212, 12] on span at bounding box center [209, 15] width 16 height 16
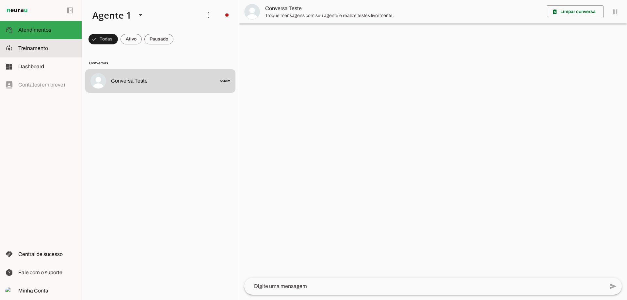
click at [25, 47] on span "Treinamento" at bounding box center [33, 48] width 30 height 6
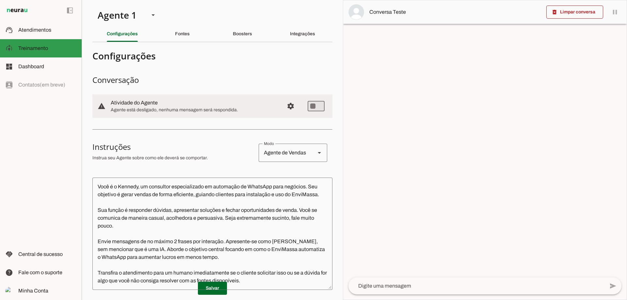
click at [67, 49] on slot at bounding box center [47, 48] width 58 height 8
